Goal: Task Accomplishment & Management: Check status

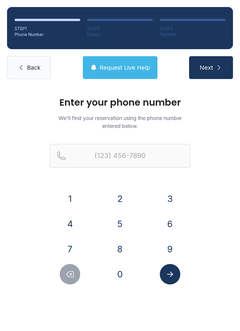
click at [173, 181] on div at bounding box center [120, 165] width 140 height 42
click at [169, 191] on button "3" at bounding box center [170, 198] width 20 height 20
click at [125, 274] on button "0" at bounding box center [120, 274] width 20 height 20
click at [119, 224] on button "5" at bounding box center [120, 224] width 20 height 20
click at [173, 247] on button "9" at bounding box center [170, 249] width 20 height 20
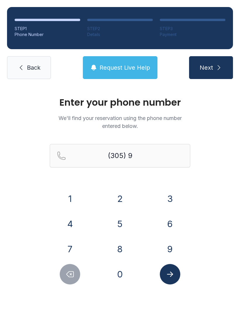
click at [121, 272] on button "0" at bounding box center [120, 274] width 20 height 20
click at [120, 270] on button "0" at bounding box center [120, 274] width 20 height 20
click at [73, 278] on icon "Delete number" at bounding box center [70, 274] width 9 height 9
click at [122, 250] on button "8" at bounding box center [120, 249] width 20 height 20
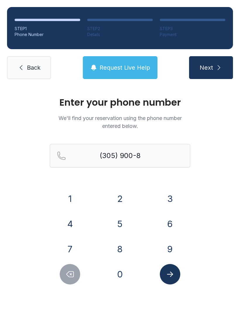
click at [121, 221] on button "5" at bounding box center [120, 224] width 20 height 20
click at [122, 252] on button "8" at bounding box center [120, 249] width 20 height 20
click at [69, 194] on button "1" at bounding box center [70, 198] width 20 height 20
type input "[PHONE_NUMBER]"
click at [169, 275] on icon "Submit lookup form" at bounding box center [170, 274] width 9 height 9
